Goal: Transaction & Acquisition: Purchase product/service

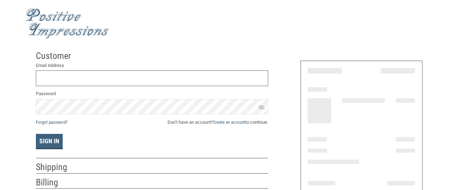
scroll to position [9, 0]
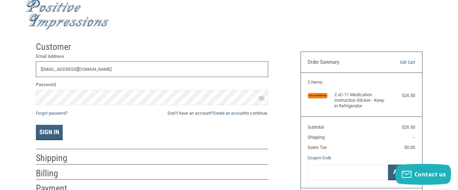
type input "[EMAIL_ADDRESS][DOMAIN_NAME]"
click at [45, 135] on button "Sign In" at bounding box center [49, 132] width 27 height 15
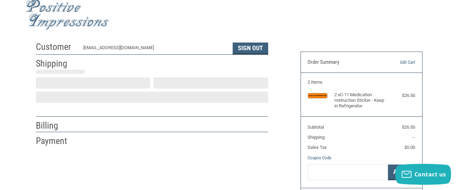
scroll to position [26, 0]
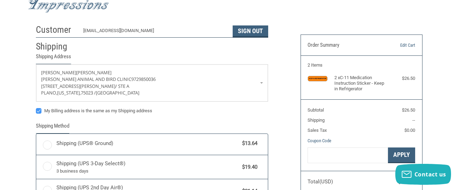
radio input "true"
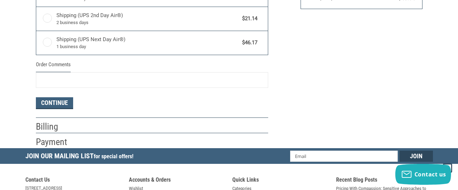
scroll to position [220, 0]
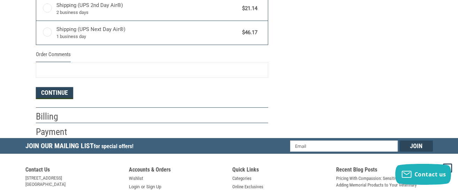
click at [62, 92] on button "Continue" at bounding box center [54, 93] width 37 height 12
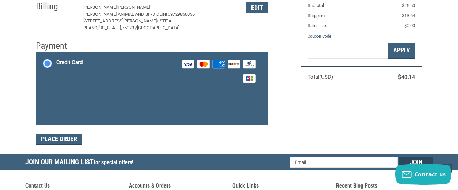
scroll to position [130, 0]
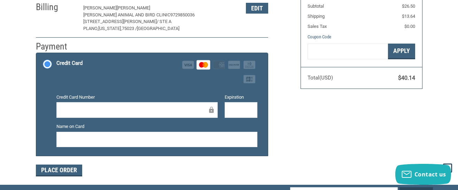
click at [212, 145] on div at bounding box center [156, 140] width 201 height 16
click at [64, 170] on button "Place Order" at bounding box center [59, 170] width 46 height 12
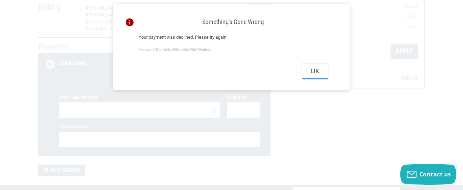
click at [318, 70] on button "Ok" at bounding box center [315, 71] width 26 height 16
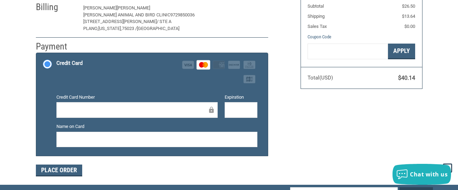
click at [252, 8] on button "Edit" at bounding box center [257, 8] width 22 height 11
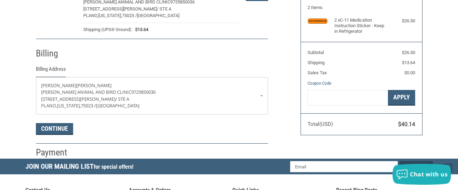
scroll to position [87, 0]
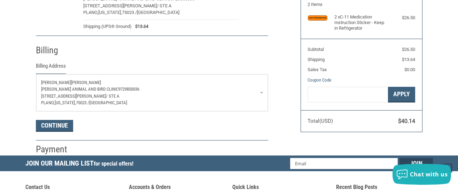
click at [107, 99] on p "2129 W. PARKER RD / STE A" at bounding box center [152, 96] width 222 height 7
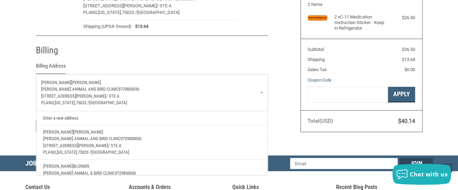
click at [77, 116] on link "Enter a new address" at bounding box center [152, 118] width 224 height 14
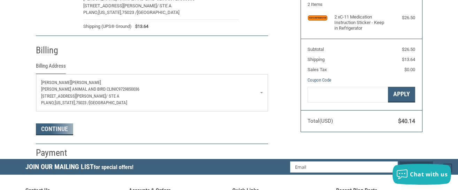
select select "US"
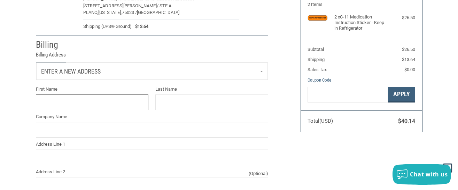
click at [70, 97] on input "First Name" at bounding box center [92, 102] width 113 height 16
type input "[PERSON_NAME]"
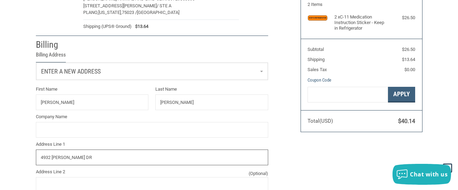
type input "4932 [PERSON_NAME] DR"
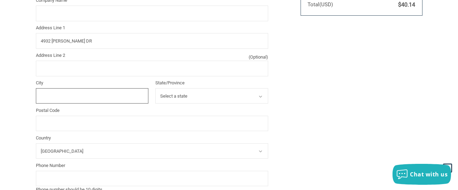
scroll to position [206, 0]
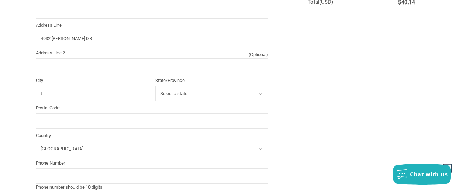
type input "T"
click at [70, 97] on input "PLANO" at bounding box center [92, 94] width 113 height 16
type input "P"
type input "THE COLONY"
click at [163, 96] on select "Select a state Alabama Alaska American Samoa Arizona Arkansas Armed Forces Amer…" at bounding box center [211, 94] width 113 height 16
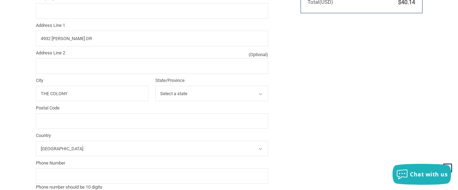
select select "TX"
click at [155, 87] on select "Select a state Alabama Alaska American Samoa Arizona Arkansas Armed Forces Amer…" at bounding box center [211, 94] width 113 height 16
click at [97, 123] on input "Postal Code" at bounding box center [152, 121] width 232 height 16
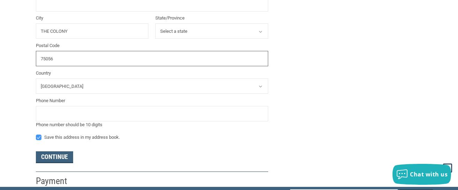
scroll to position [271, 0]
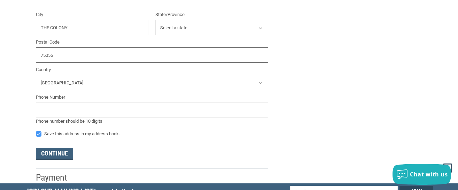
type input "75056"
click at [69, 108] on input "tel" at bounding box center [152, 110] width 232 height 16
type input "9517647504"
click at [38, 135] on label "Save this address in my address book." at bounding box center [152, 134] width 232 height 6
click at [36, 131] on input "Save this address in my address book." at bounding box center [36, 130] width 0 height 0
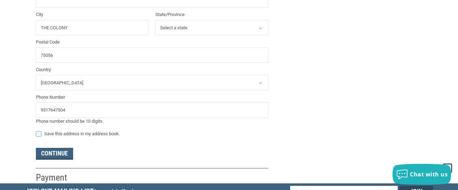
checkbox input "false"
click at [59, 113] on input "9517647504" at bounding box center [152, 110] width 232 height 16
type input "9517641504"
click at [57, 155] on button "Continue" at bounding box center [54, 154] width 37 height 12
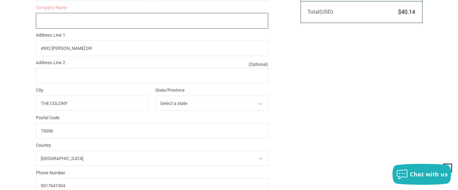
scroll to position [155, 0]
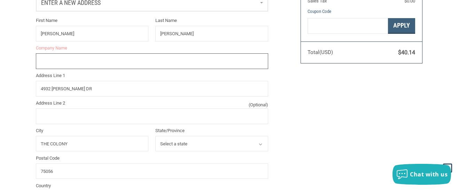
click at [98, 59] on input "Company Name" at bounding box center [152, 61] width 232 height 16
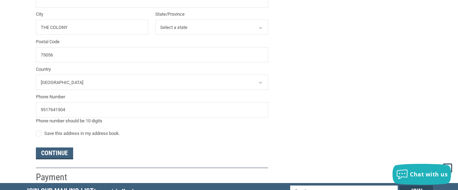
scroll to position [301, 0]
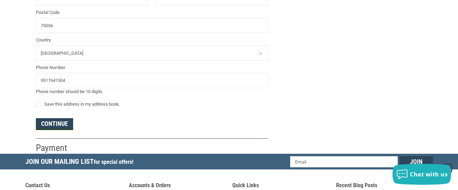
type input "[PERSON_NAME] ANIMAL AND BIRD CLINIC"
click at [52, 125] on button "Continue" at bounding box center [54, 124] width 37 height 12
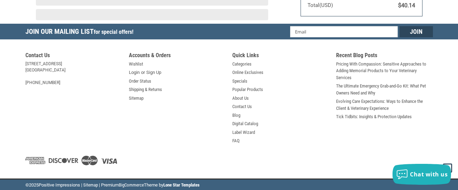
scroll to position [130, 0]
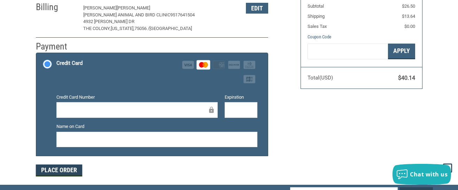
click at [57, 170] on button "Place Order" at bounding box center [59, 170] width 46 height 12
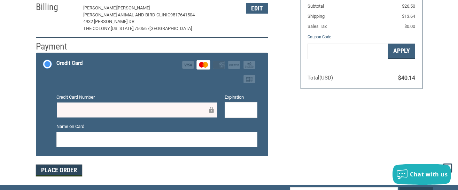
click at [64, 168] on button "Place Order" at bounding box center [59, 170] width 46 height 12
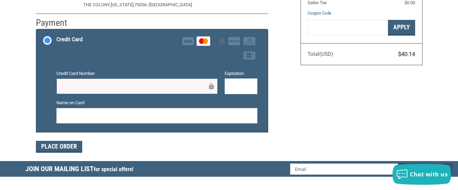
scroll to position [158, 0]
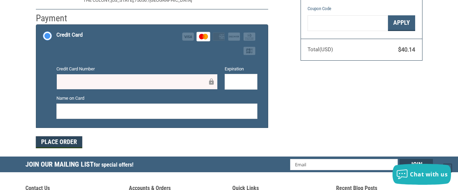
click at [64, 141] on button "Place Order" at bounding box center [59, 142] width 46 height 12
click at [250, 77] on div at bounding box center [241, 82] width 33 height 16
click at [52, 143] on button "Place Order" at bounding box center [59, 142] width 46 height 12
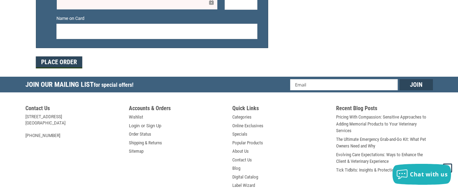
scroll to position [262, 0]
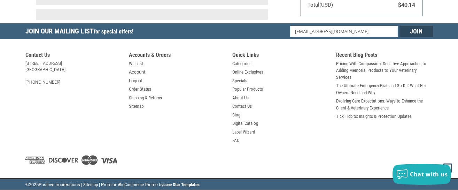
scroll to position [130, 0]
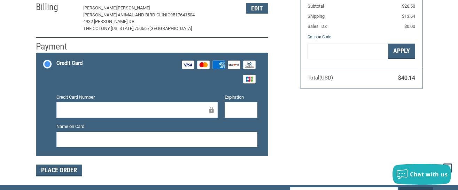
click at [228, 113] on div at bounding box center [241, 110] width 33 height 16
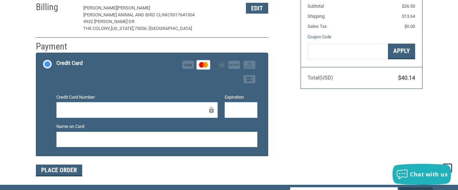
click at [83, 144] on div at bounding box center [156, 140] width 201 height 16
click at [66, 168] on button "Place Order" at bounding box center [59, 170] width 46 height 12
